Goal: Transaction & Acquisition: Purchase product/service

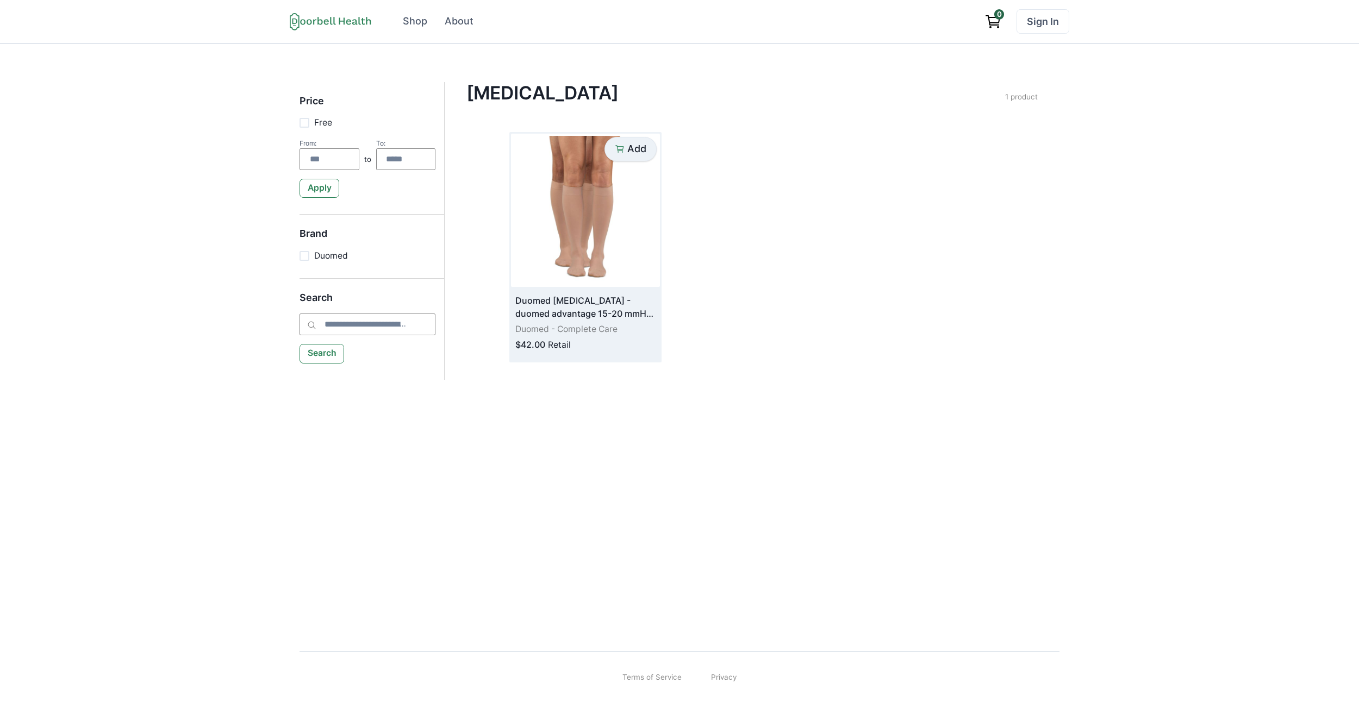
click at [626, 153] on div "Add" at bounding box center [630, 149] width 31 height 12
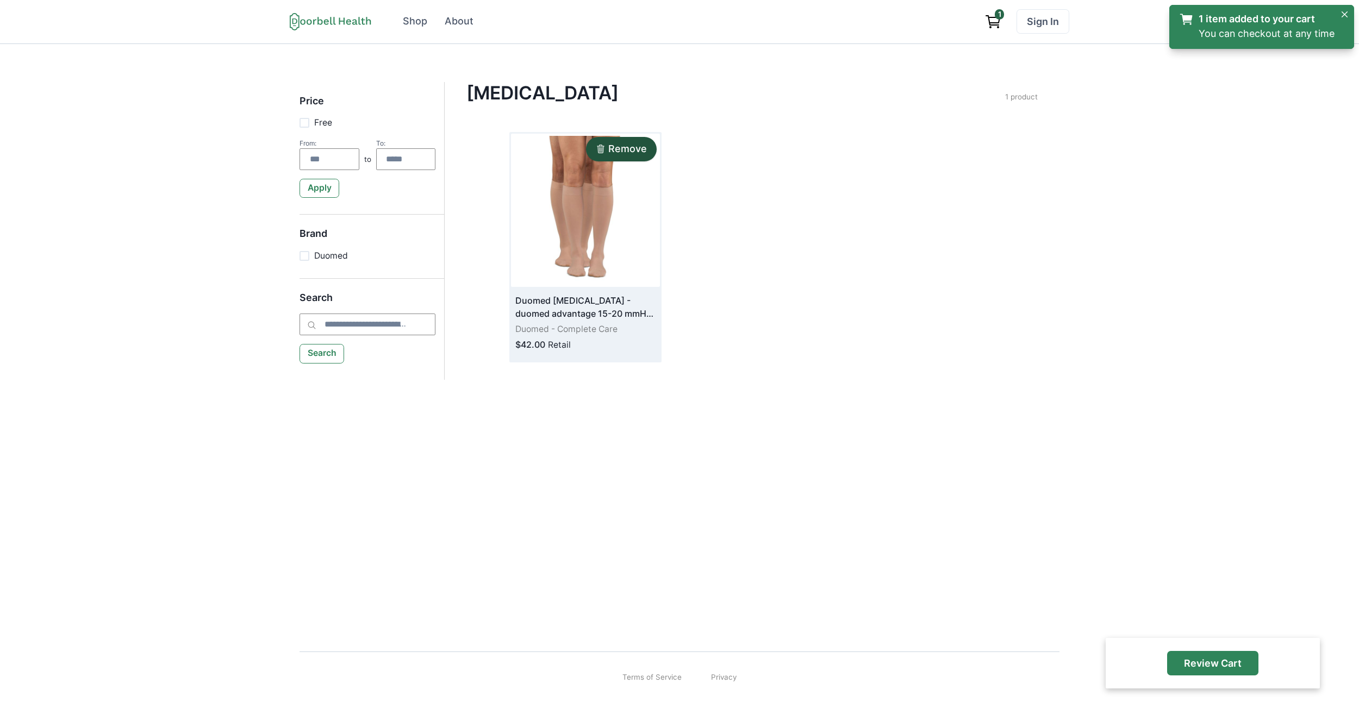
drag, startPoint x: 595, startPoint y: 181, endPoint x: 566, endPoint y: 180, distance: 29.4
click at [566, 180] on img at bounding box center [585, 210] width 149 height 153
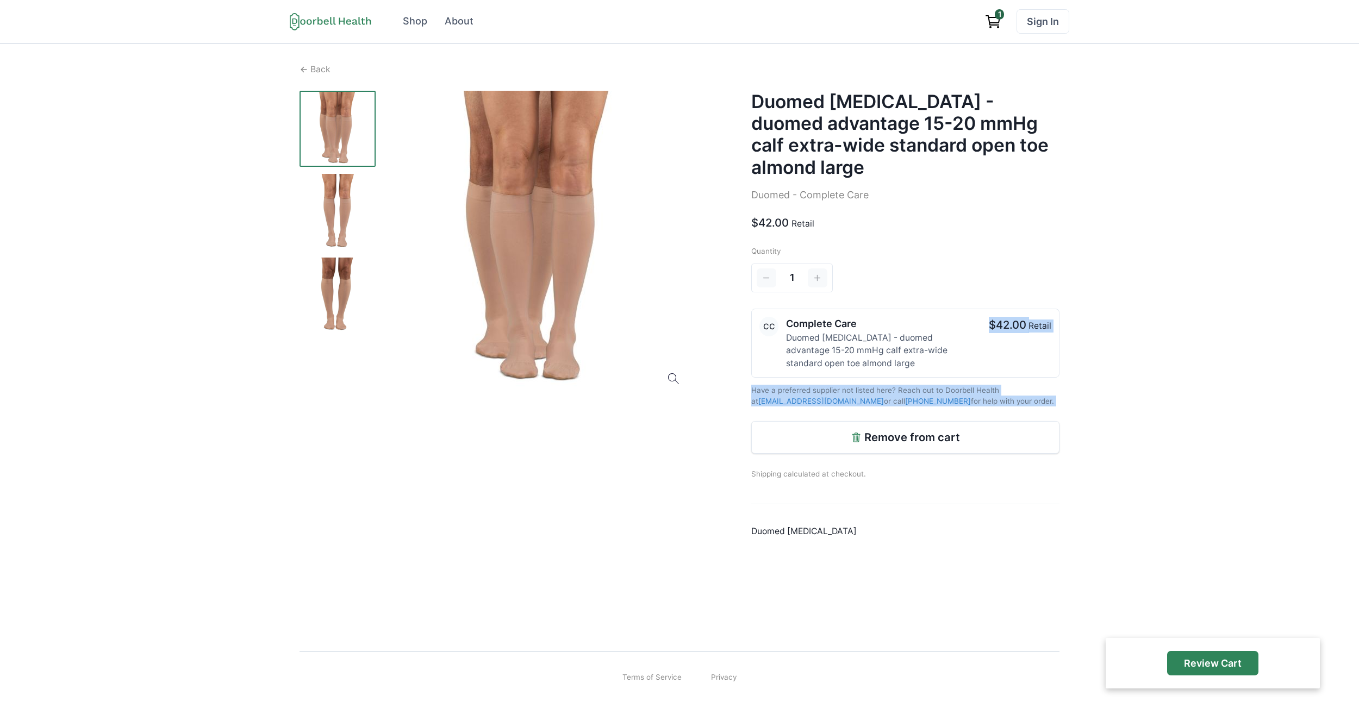
drag, startPoint x: 998, startPoint y: 408, endPoint x: 1007, endPoint y: 384, distance: 25.1
click at [999, 365] on div "Quantity 1 CC Complete Care Duomed [MEDICAL_DATA] - duomed advantage 15-20 mmHg…" at bounding box center [905, 363] width 308 height 234
click at [1012, 397] on p "Have a preferred supplier not listed here? Reach out to Doorbell Health at [EMA…" at bounding box center [905, 396] width 308 height 22
click at [792, 469] on p "Shipping calculated at checkout." at bounding box center [905, 467] width 308 height 26
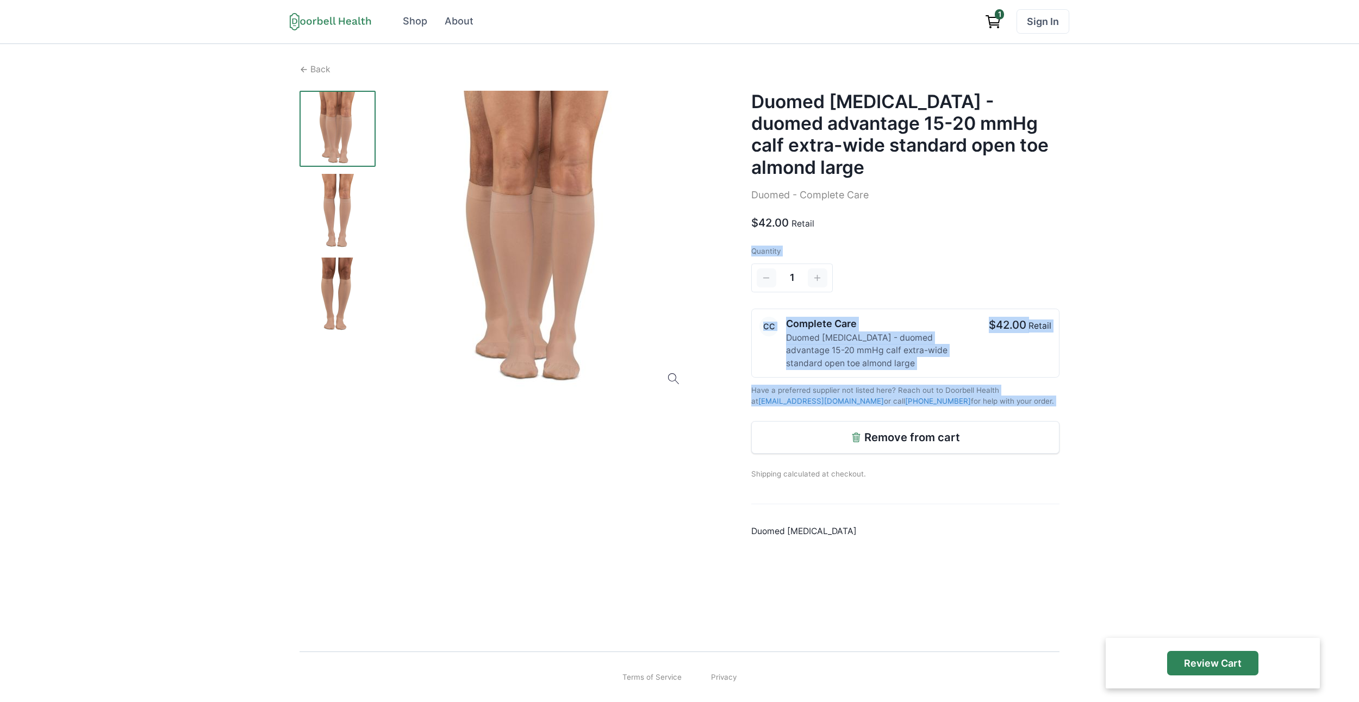
drag, startPoint x: 792, startPoint y: 469, endPoint x: 803, endPoint y: 459, distance: 15.8
click at [792, 469] on p "Shipping calculated at checkout." at bounding box center [905, 467] width 308 height 26
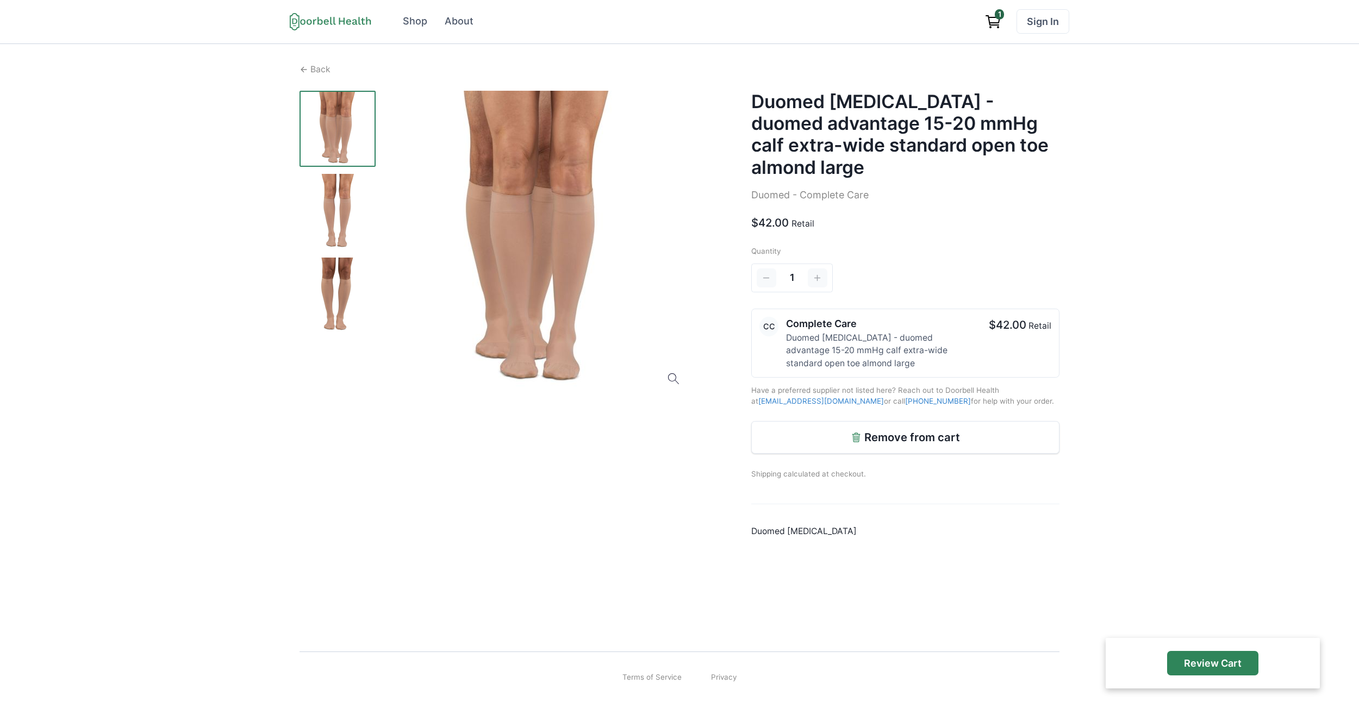
click at [755, 312] on div "CC Complete Care Duomed [MEDICAL_DATA] - duomed advantage 15-20 mmHg calf extra…" at bounding box center [905, 342] width 307 height 67
click at [685, 376] on div at bounding box center [537, 243] width 304 height 304
click at [680, 377] on img at bounding box center [537, 243] width 304 height 304
click at [341, 16] on icon at bounding box center [331, 22] width 82 height 18
click at [409, 16] on div "Shop" at bounding box center [415, 21] width 24 height 15
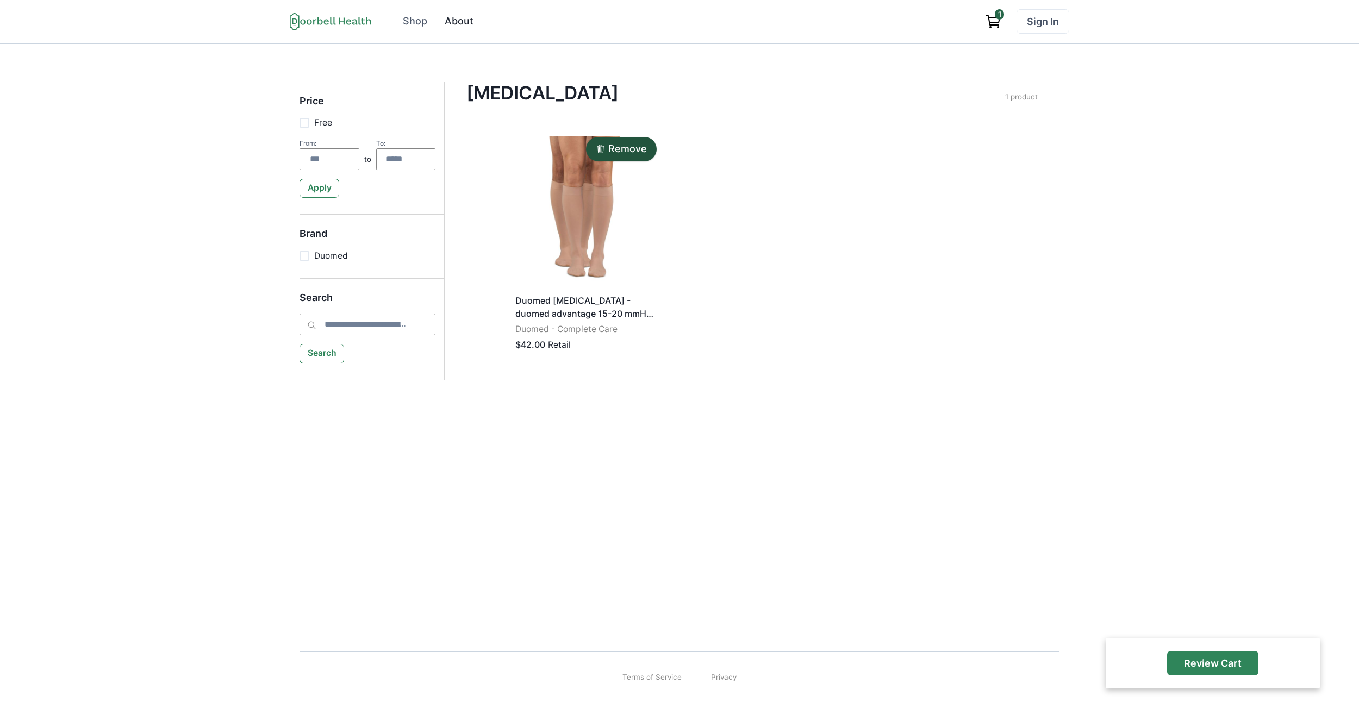
click at [470, 18] on div "About" at bounding box center [459, 21] width 29 height 15
